Goal: Transaction & Acquisition: Purchase product/service

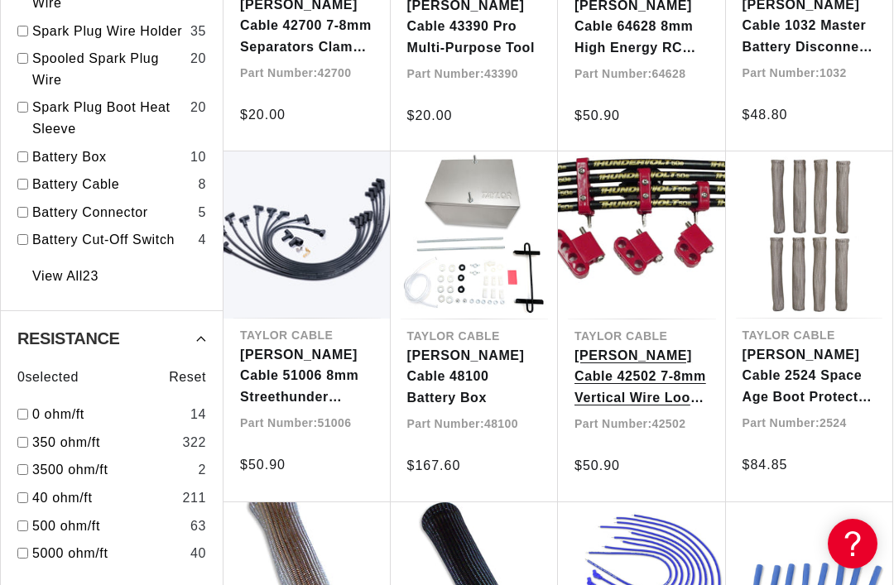
scroll to position [0, 527]
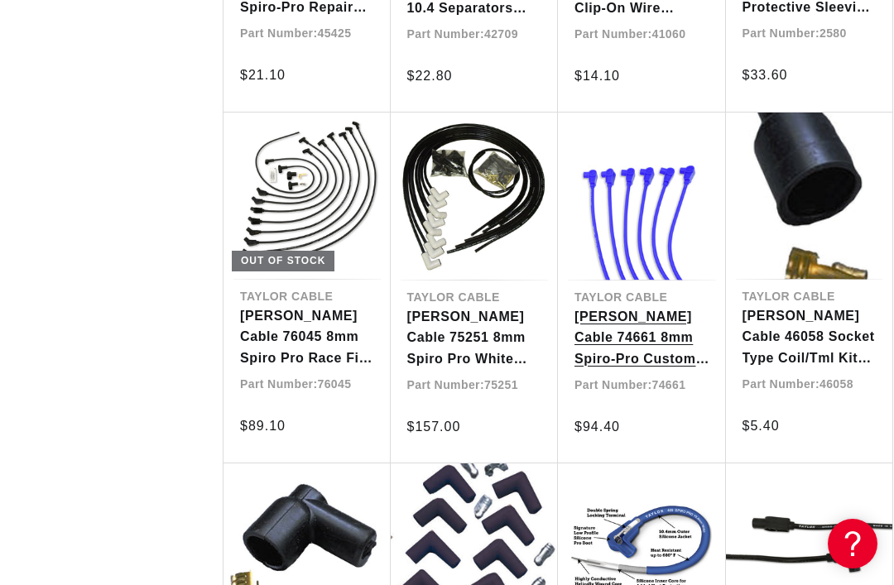
scroll to position [0, 527]
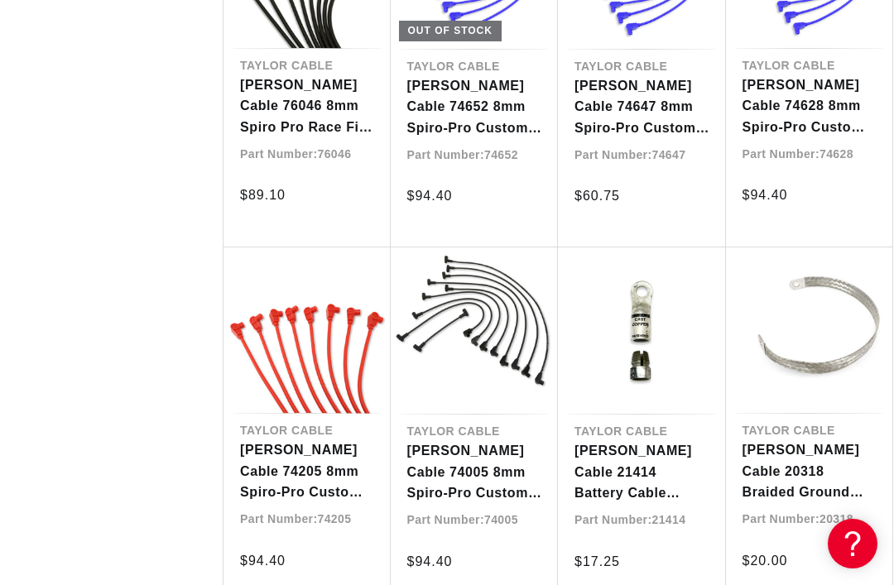
scroll to position [0, 527]
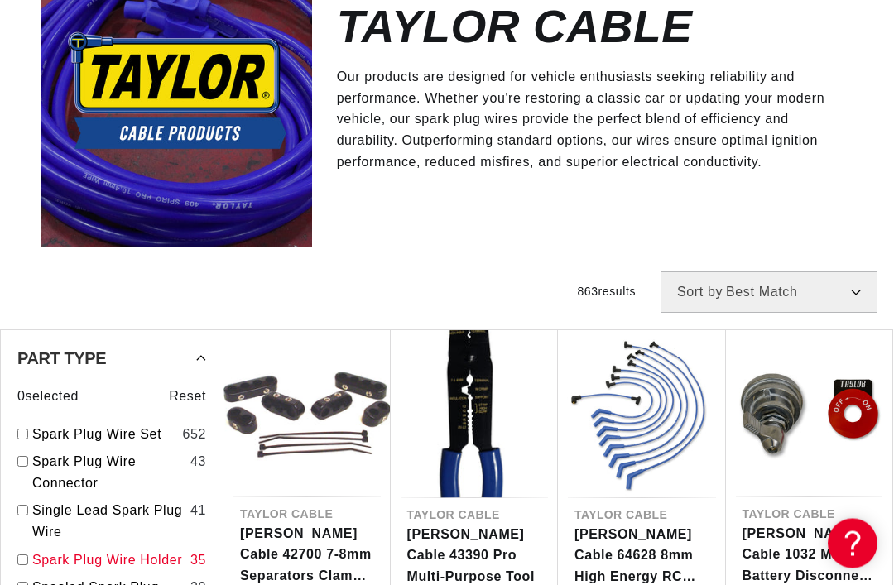
scroll to position [305, 0]
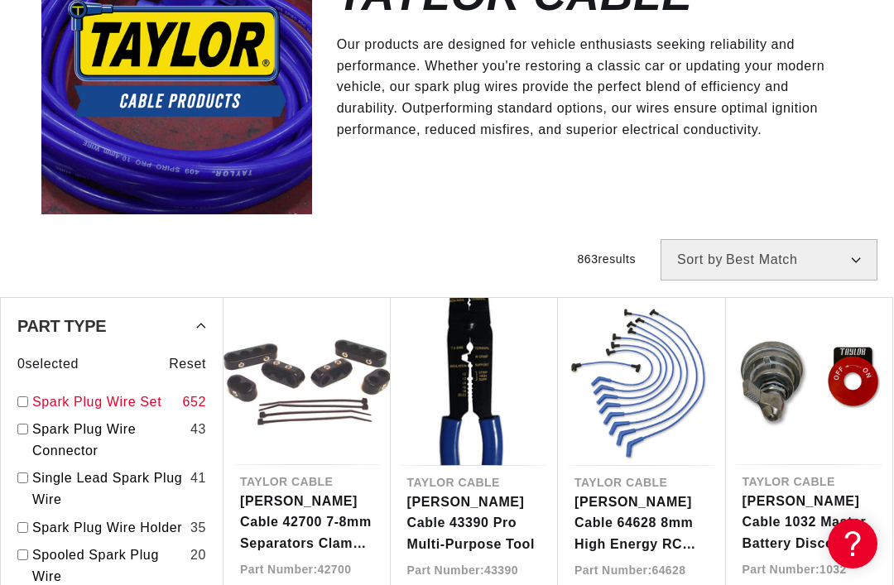
click at [99, 397] on link "Spark Plug Wire Set" at bounding box center [103, 403] width 143 height 22
checkbox input "true"
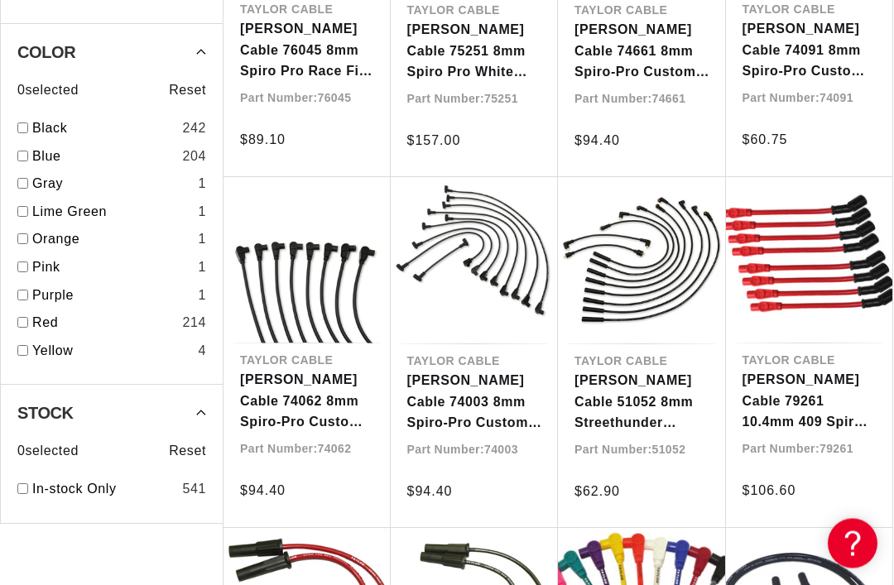
scroll to position [0, 159]
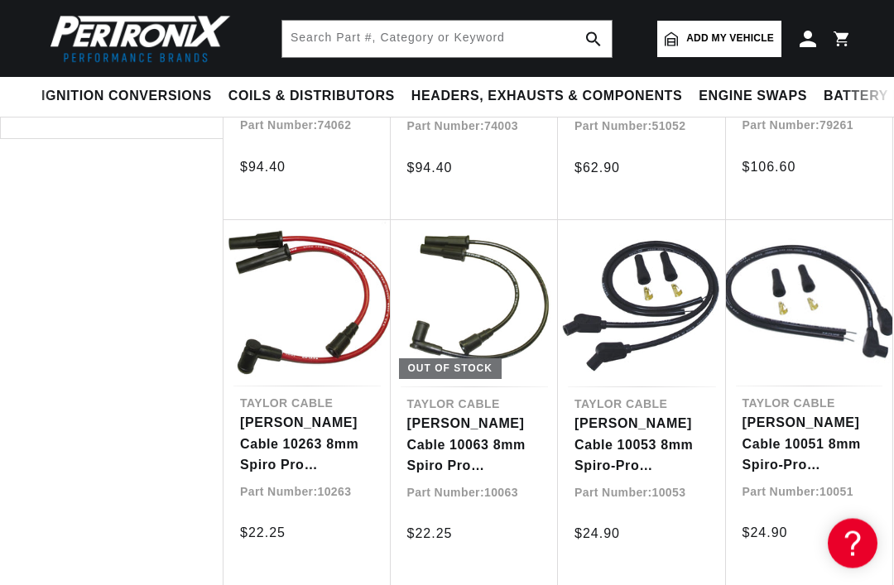
scroll to position [2214, 0]
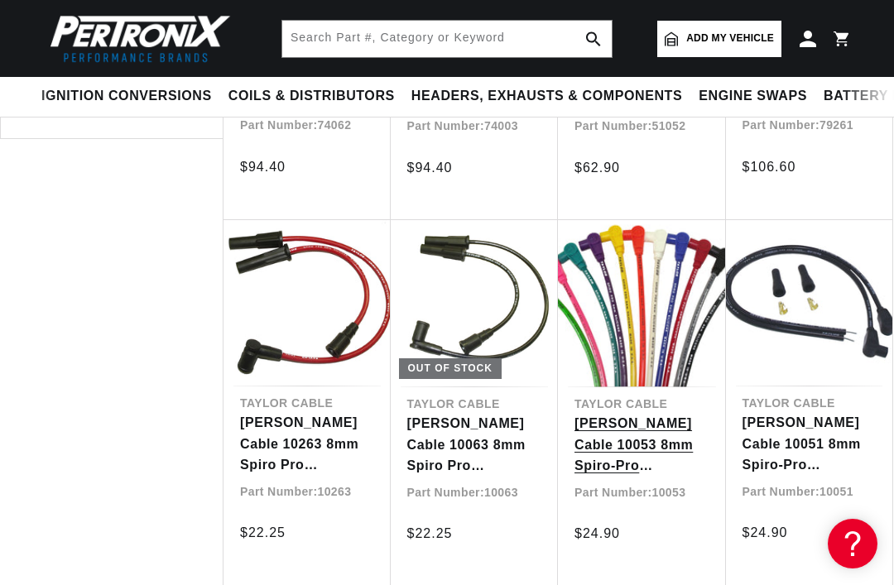
click at [618, 413] on link "[PERSON_NAME] Cable 10053 8mm Spiro-Pro Motorcycle black univ 135" at bounding box center [642, 445] width 135 height 64
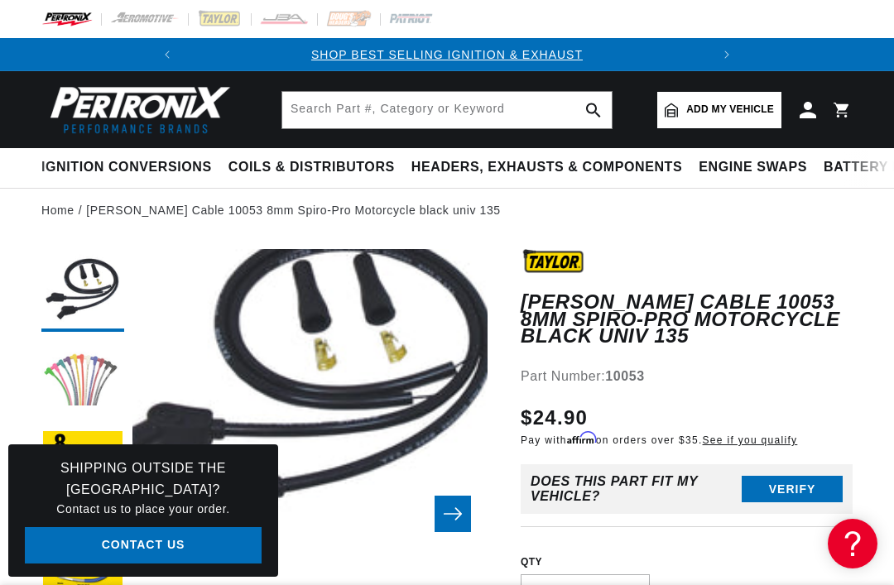
scroll to position [36, 0]
click at [107, 363] on button "Load image 2 in gallery view" at bounding box center [82, 381] width 83 height 83
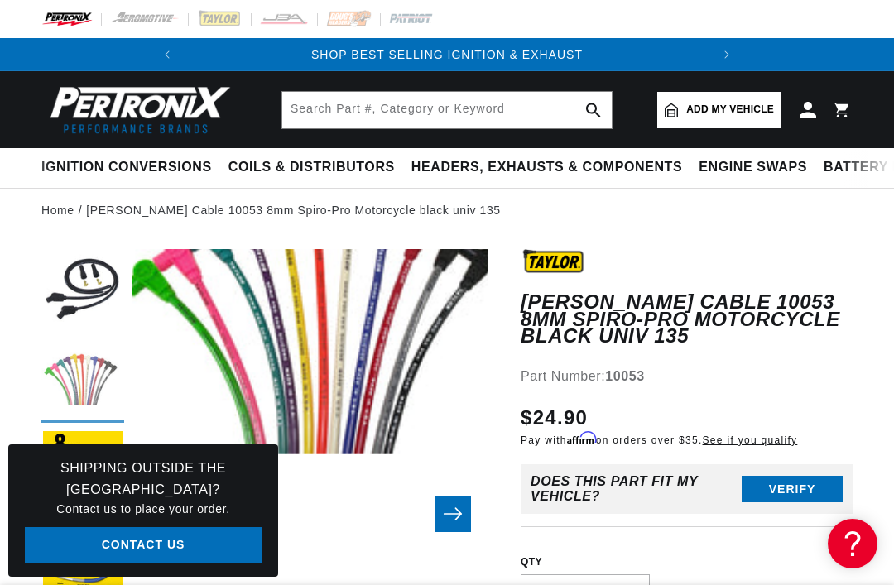
scroll to position [36, 355]
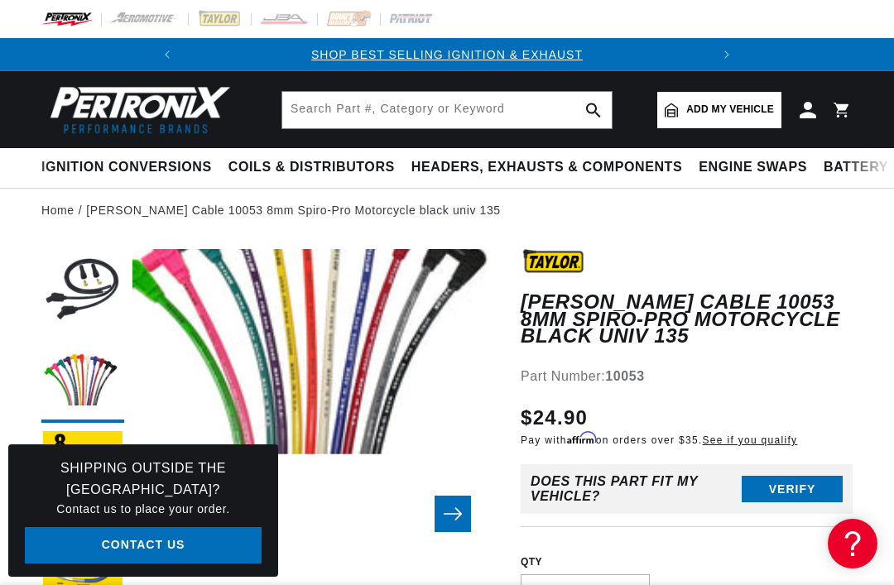
click at [97, 455] on button "Open media 2 in modal" at bounding box center [97, 455] width 0 height 0
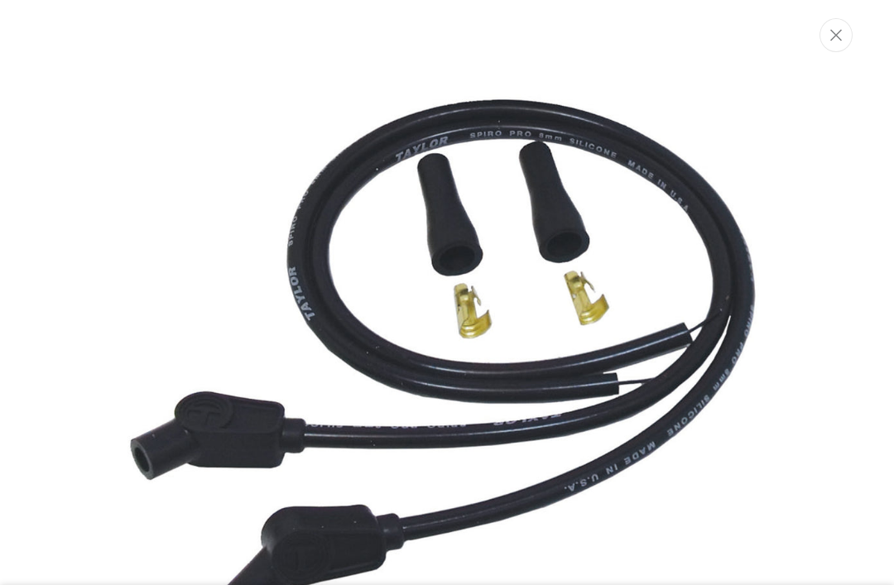
scroll to position [0, 527]
click at [662, 367] on img "Media gallery" at bounding box center [447, 352] width 712 height 670
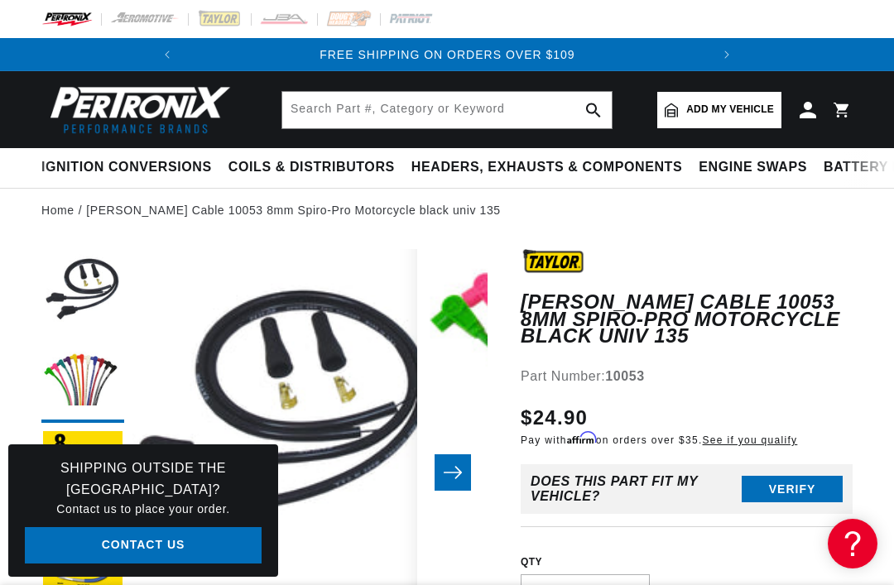
scroll to position [0, 0]
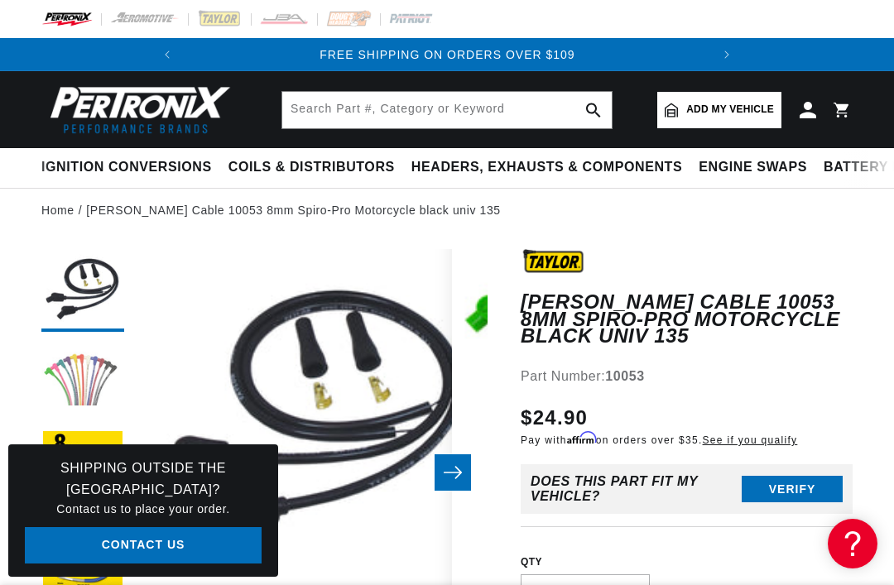
click at [114, 375] on button "Load image 2 in gallery view" at bounding box center [82, 381] width 83 height 83
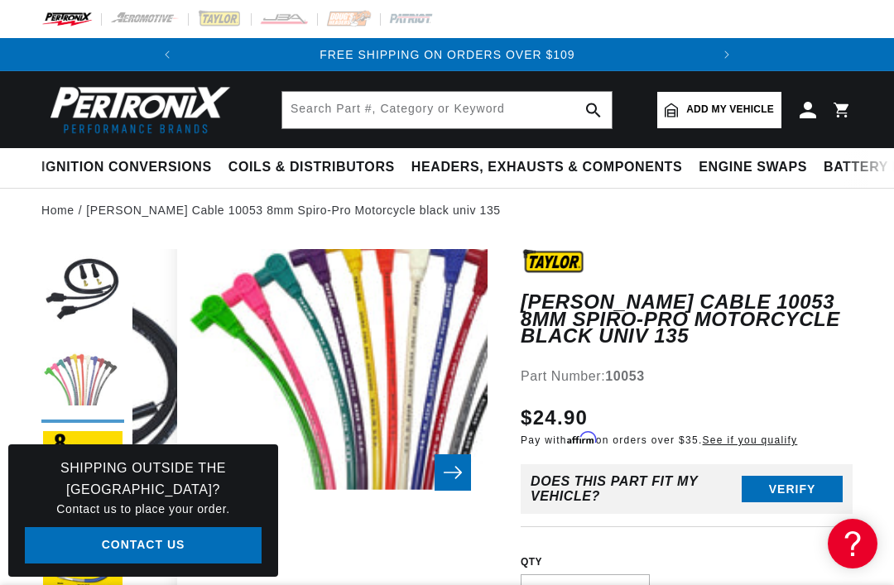
scroll to position [0, 355]
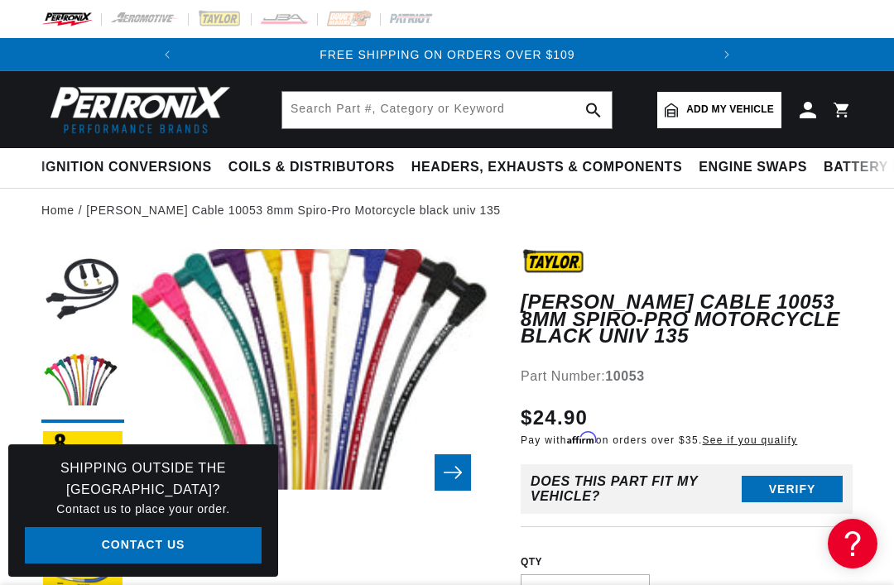
click at [97, 490] on button "Open media 2 in modal" at bounding box center [97, 490] width 0 height 0
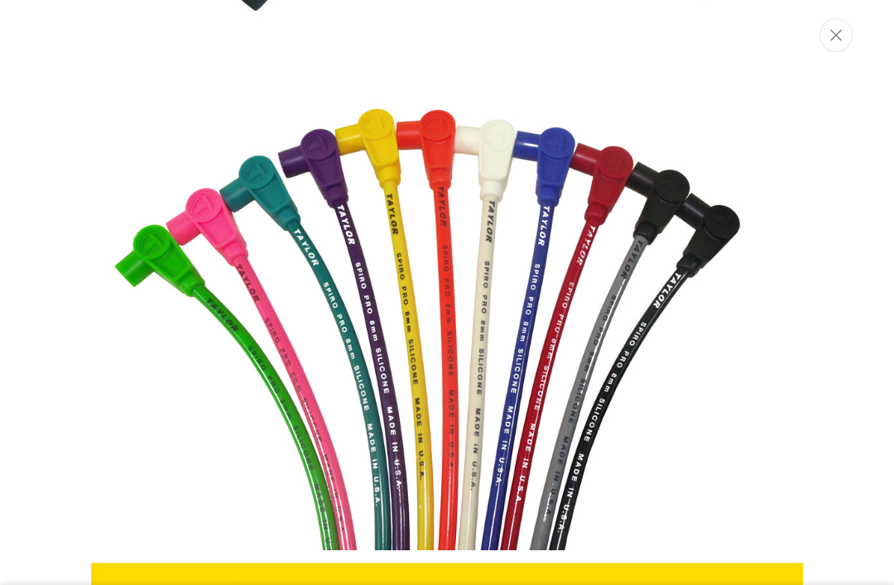
scroll to position [0, 527]
click at [844, 43] on button "Close" at bounding box center [836, 35] width 33 height 34
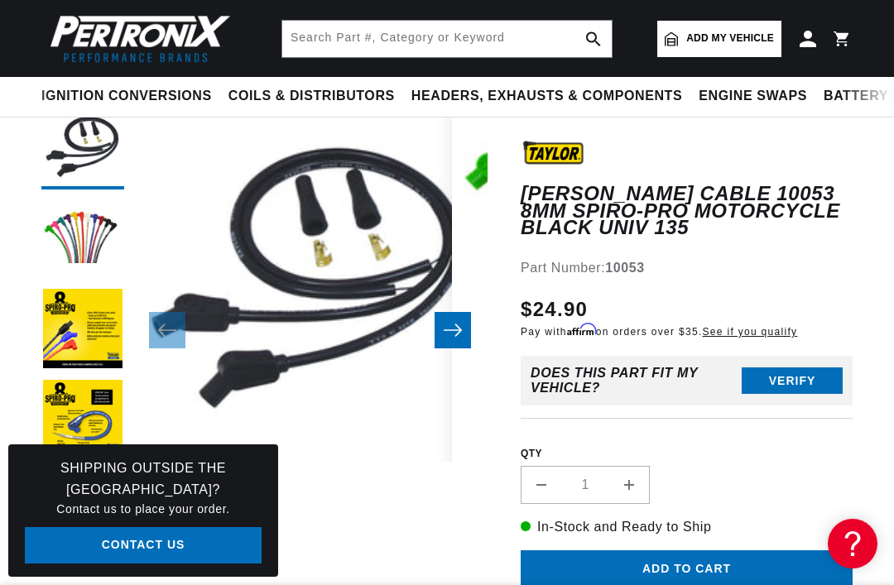
scroll to position [0, 0]
